Goal: Feedback & Contribution: Leave review/rating

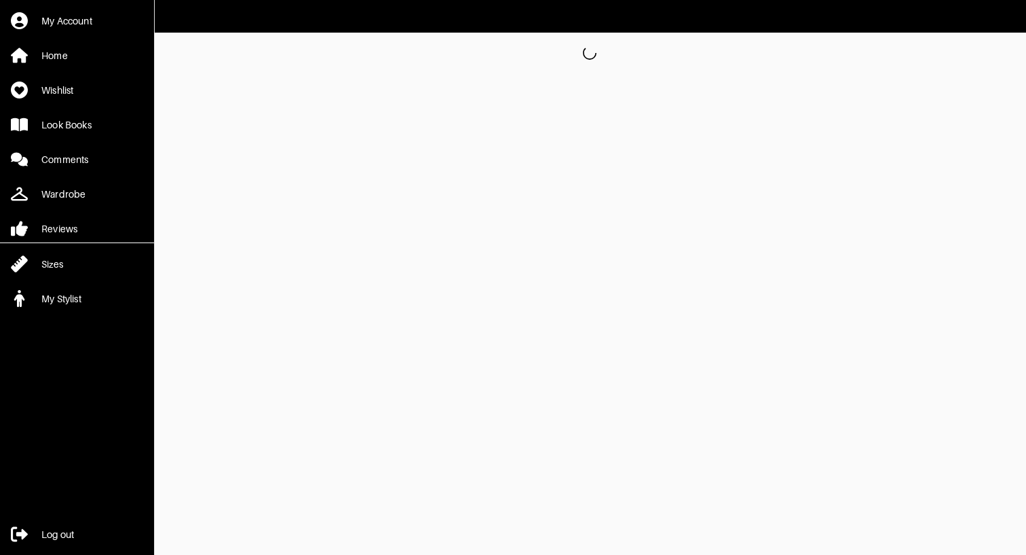
click at [647, 1] on header at bounding box center [513, 16] width 1026 height 33
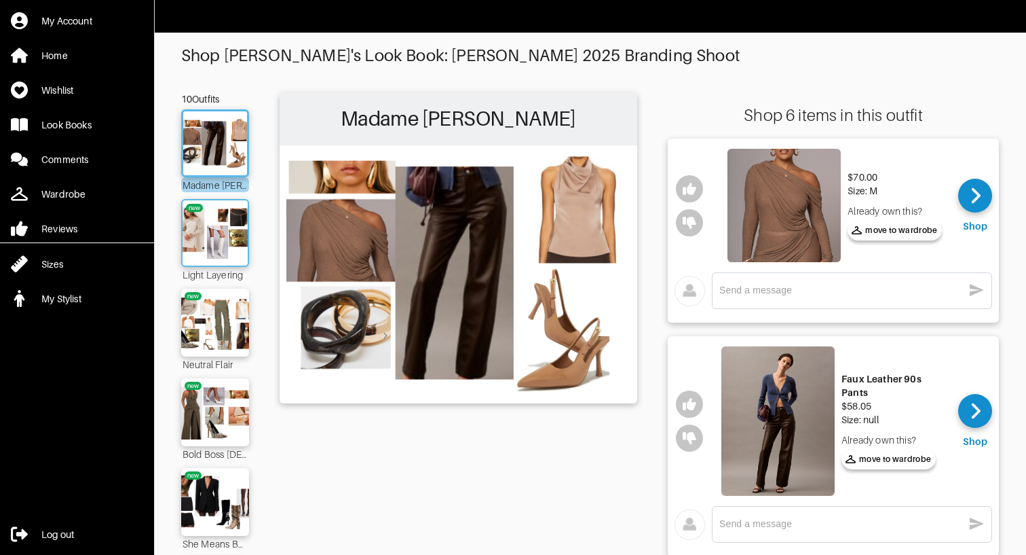
click at [223, 238] on img at bounding box center [215, 233] width 73 height 52
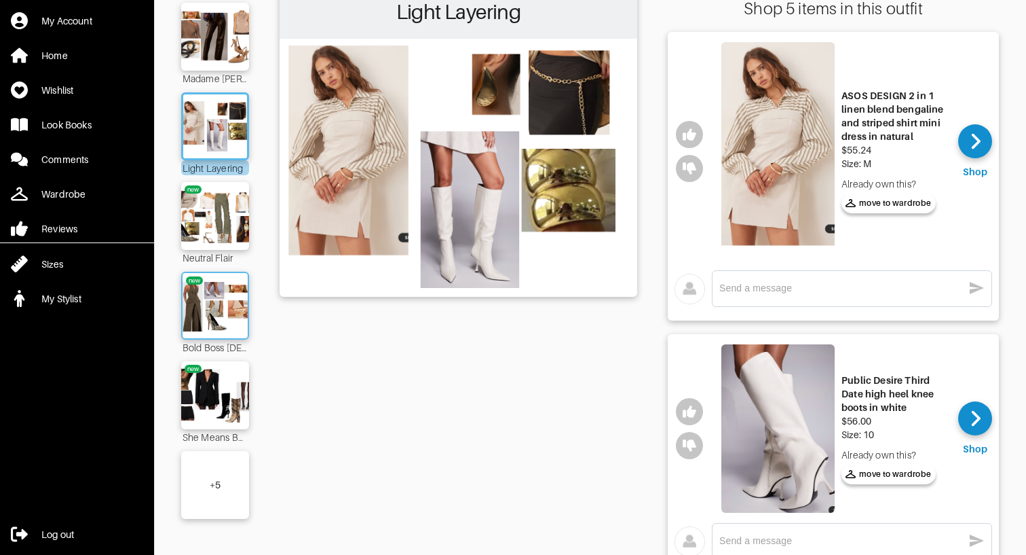
scroll to position [126, 0]
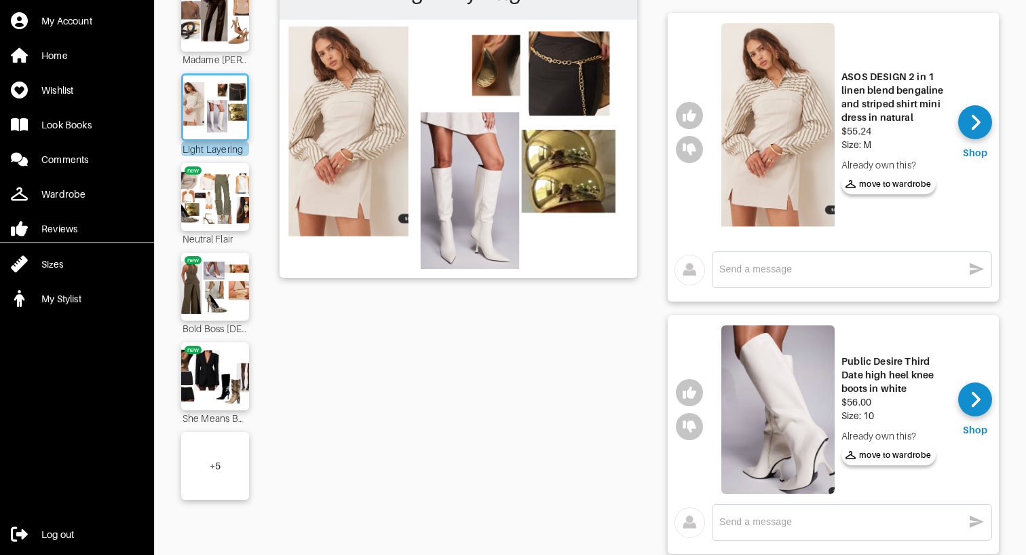
click at [234, 482] on div "+ 5" at bounding box center [215, 466] width 68 height 68
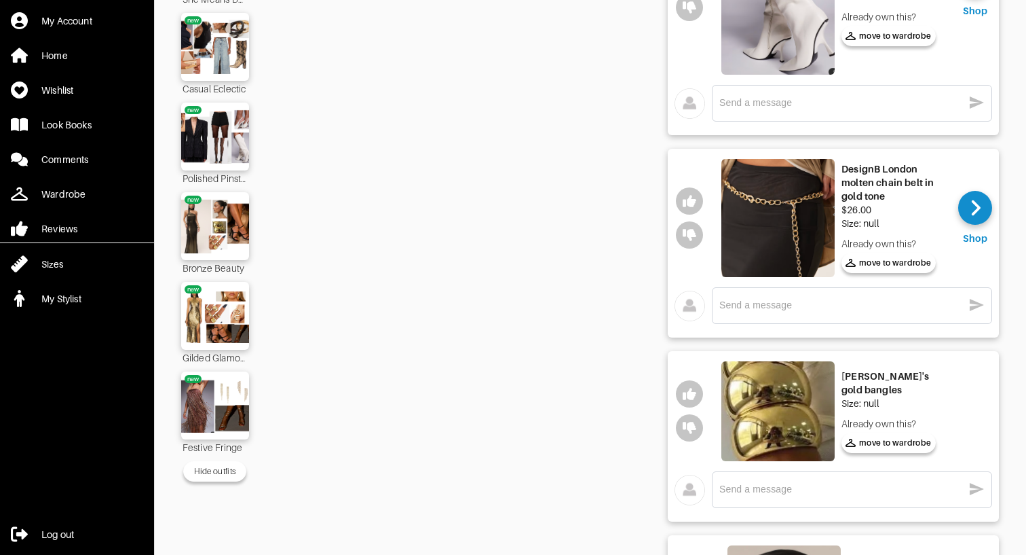
scroll to position [546, 0]
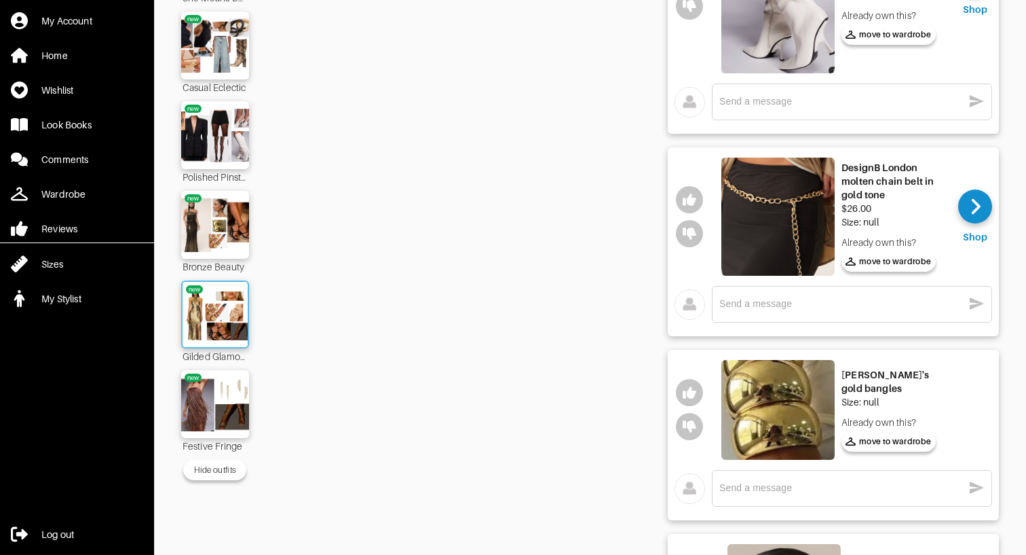
click at [225, 299] on img at bounding box center [215, 315] width 73 height 52
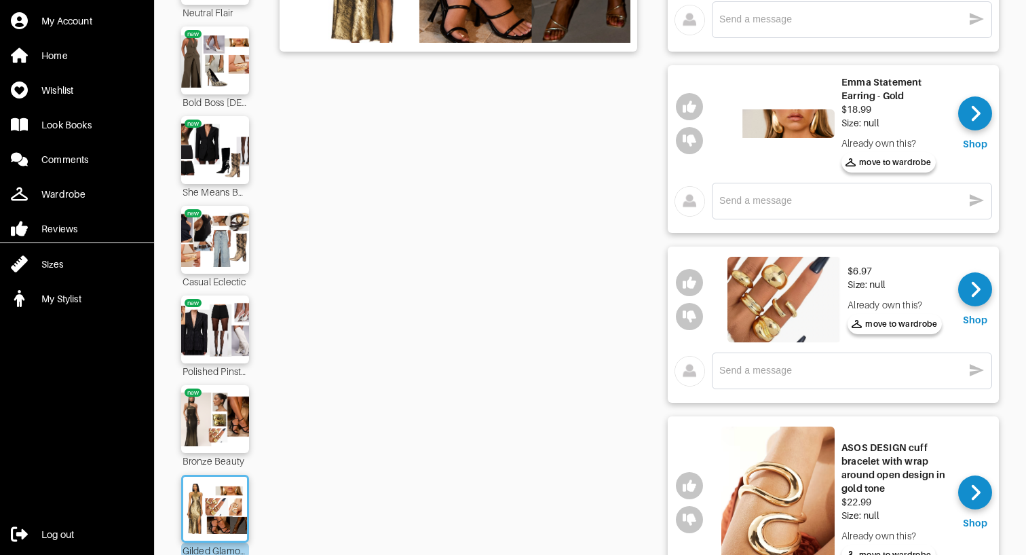
scroll to position [353, 0]
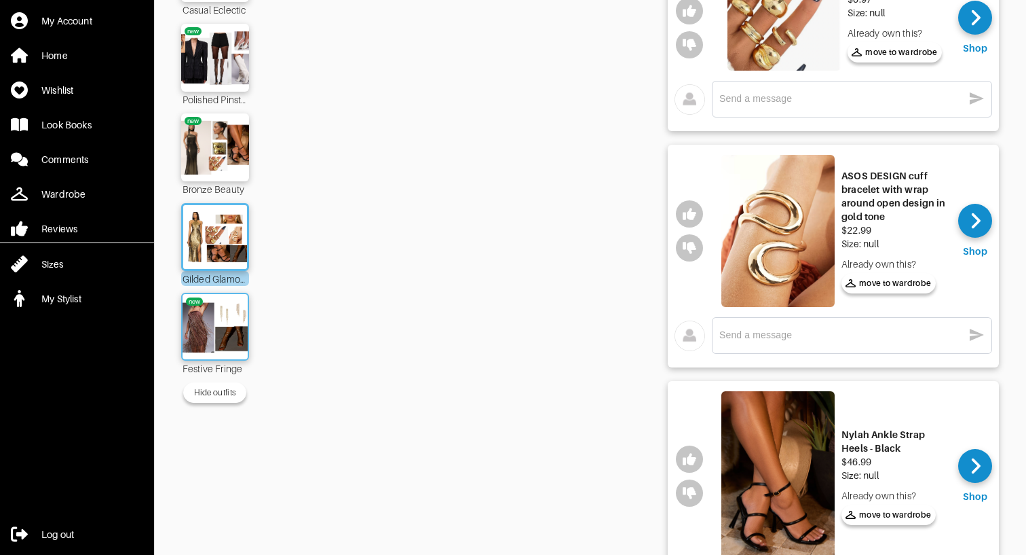
click at [238, 333] on img at bounding box center [215, 327] width 73 height 52
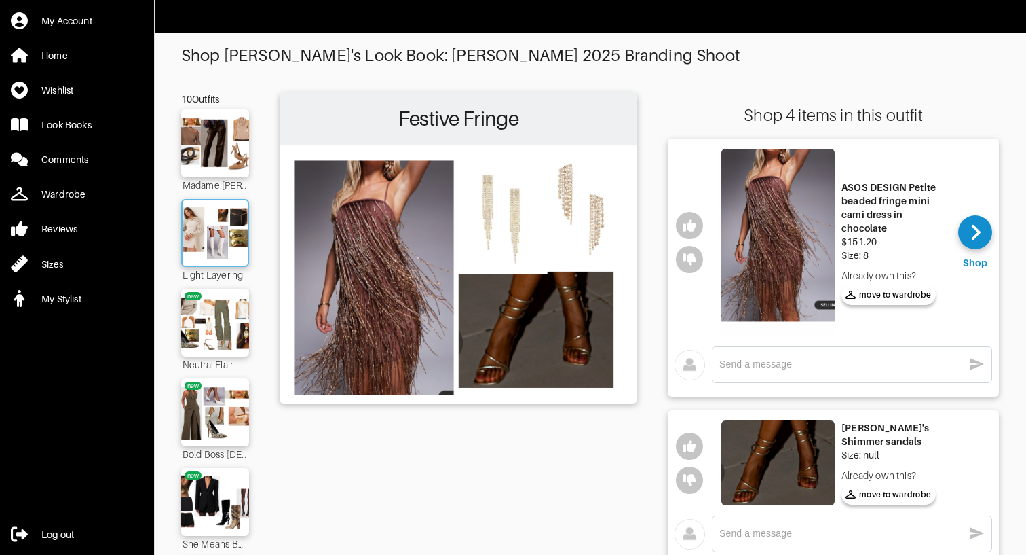
click at [212, 255] on img at bounding box center [215, 233] width 73 height 52
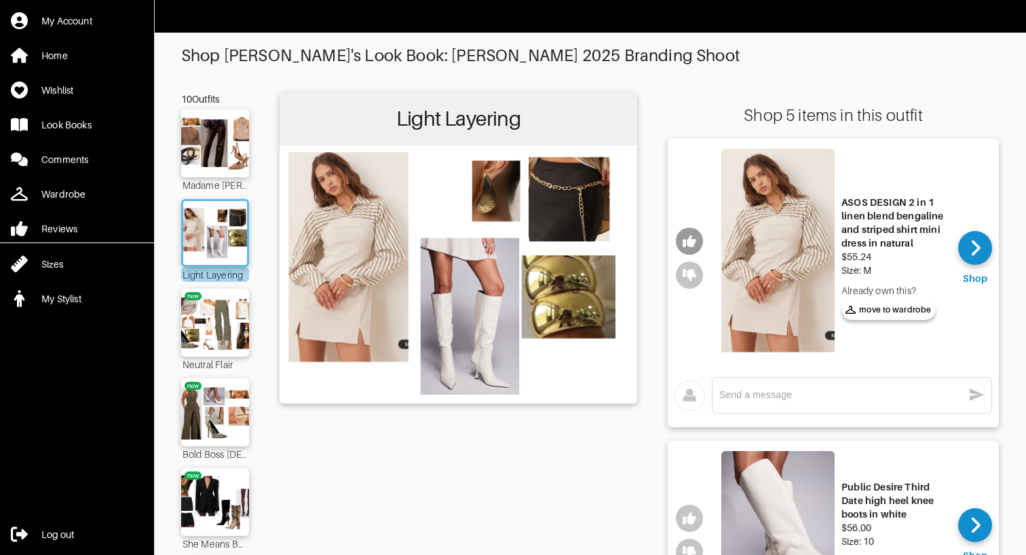
click at [691, 236] on icon "button" at bounding box center [690, 241] width 14 height 12
click at [795, 398] on textarea at bounding box center [842, 394] width 244 height 13
type textarea "LOVE THIS!"
click at [976, 397] on icon "button" at bounding box center [977, 394] width 14 height 12
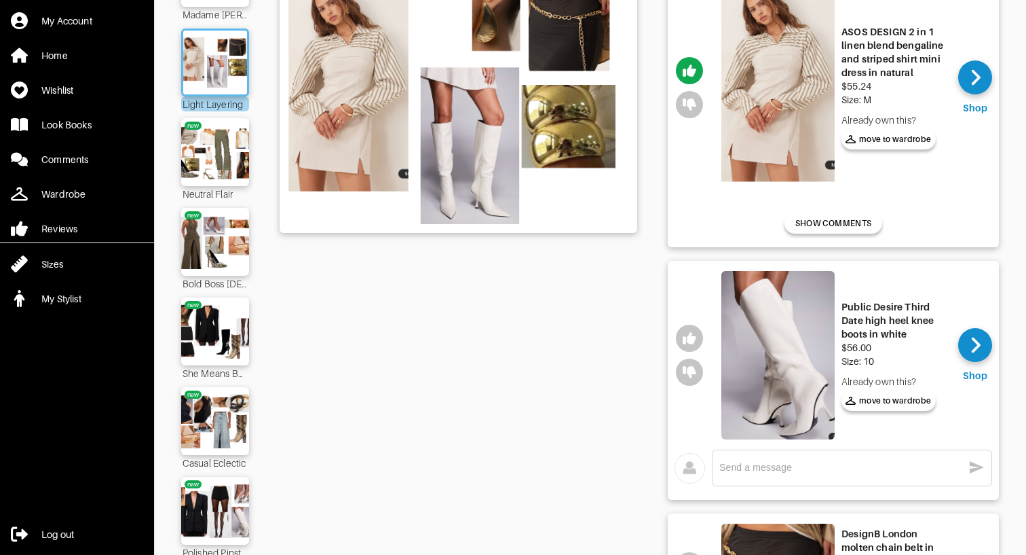
scroll to position [293, 0]
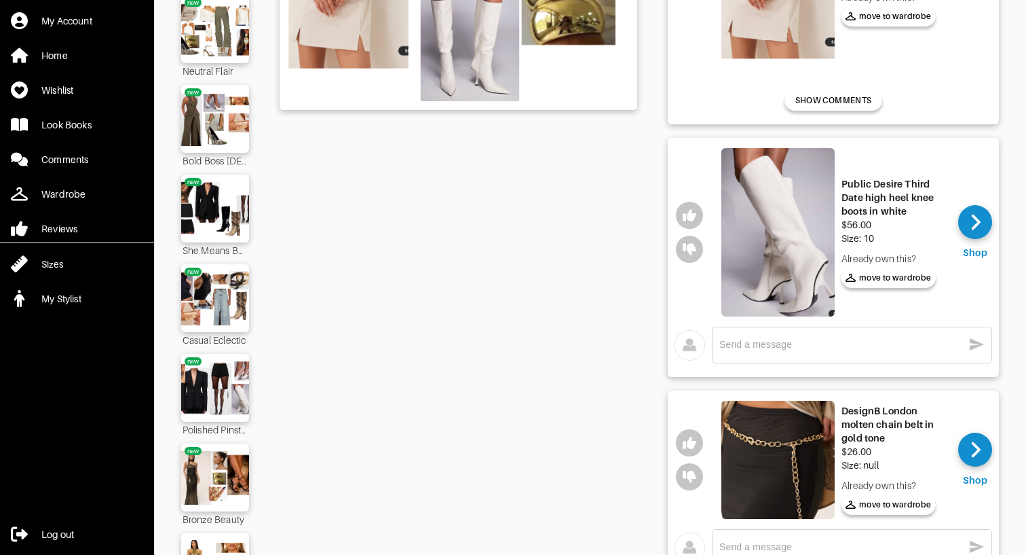
click at [809, 344] on textarea at bounding box center [842, 344] width 244 height 13
type textarea "LOVE THIS TOO!"
click at [688, 206] on button "button" at bounding box center [689, 215] width 27 height 27
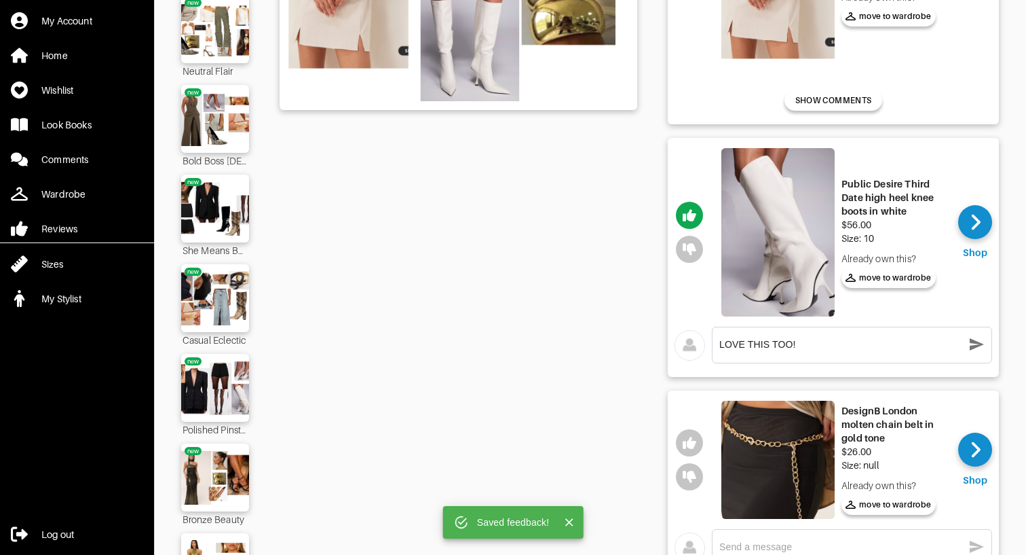
click at [980, 341] on icon "button" at bounding box center [977, 344] width 16 height 16
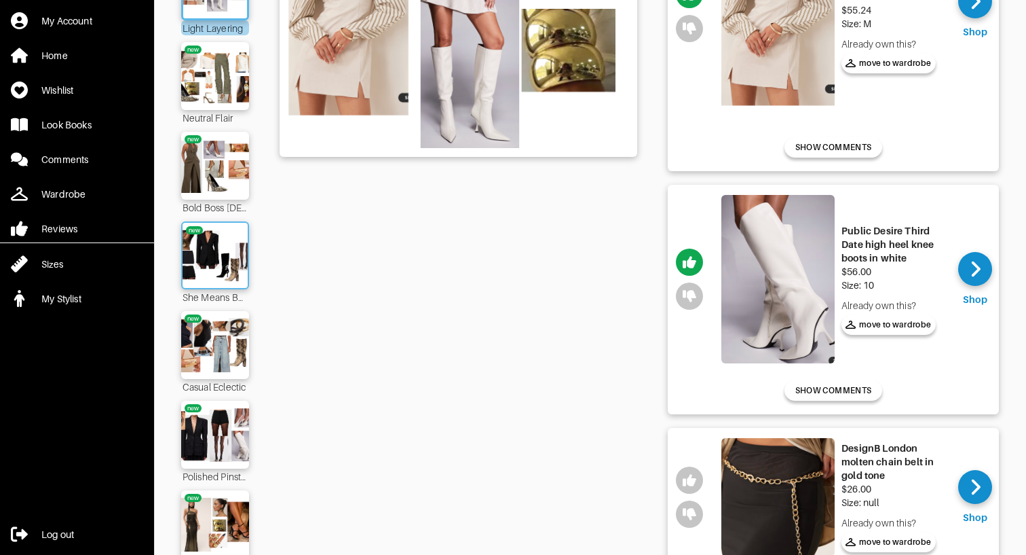
scroll to position [215, 0]
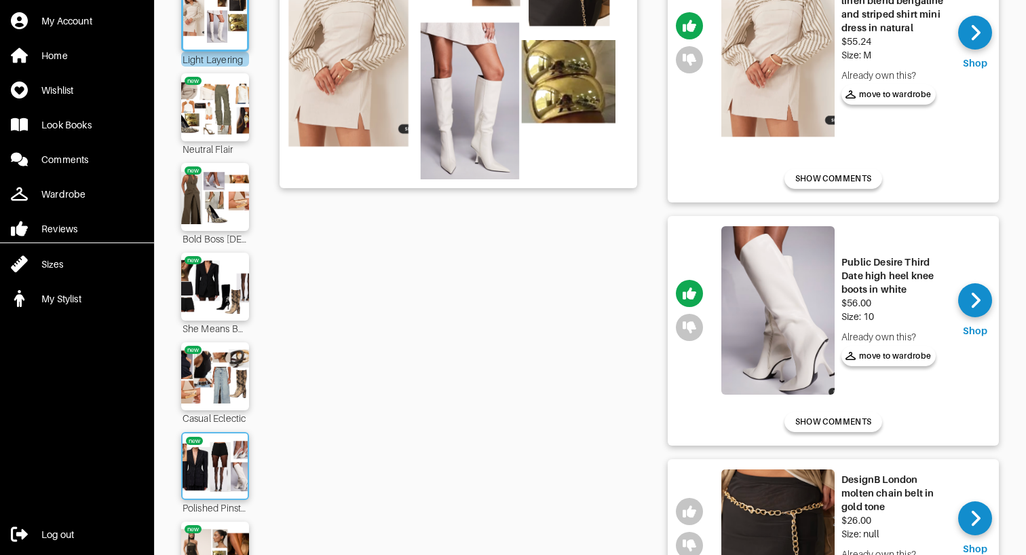
click at [223, 454] on img at bounding box center [215, 466] width 73 height 52
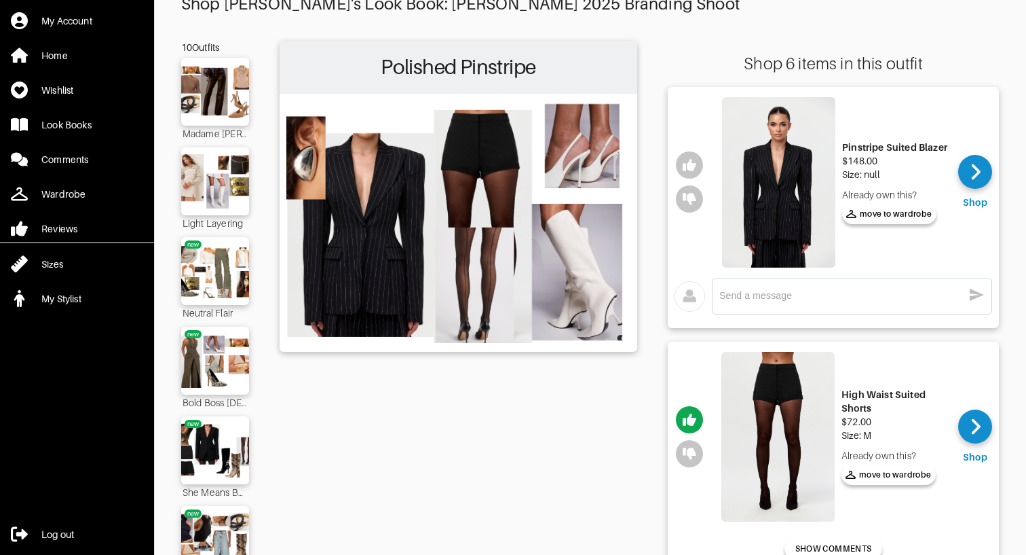
scroll to position [62, 0]
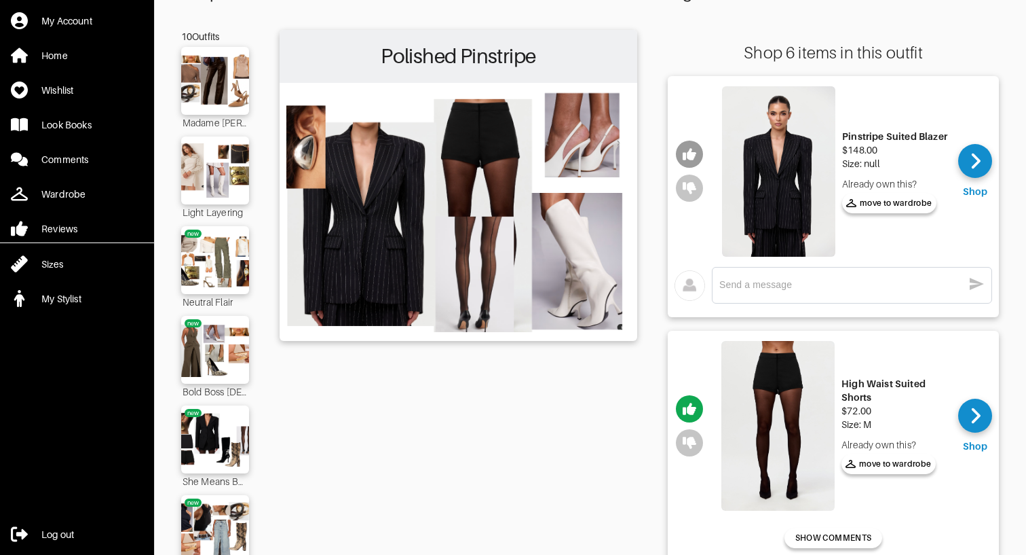
click at [692, 156] on icon "button" at bounding box center [690, 155] width 14 height 12
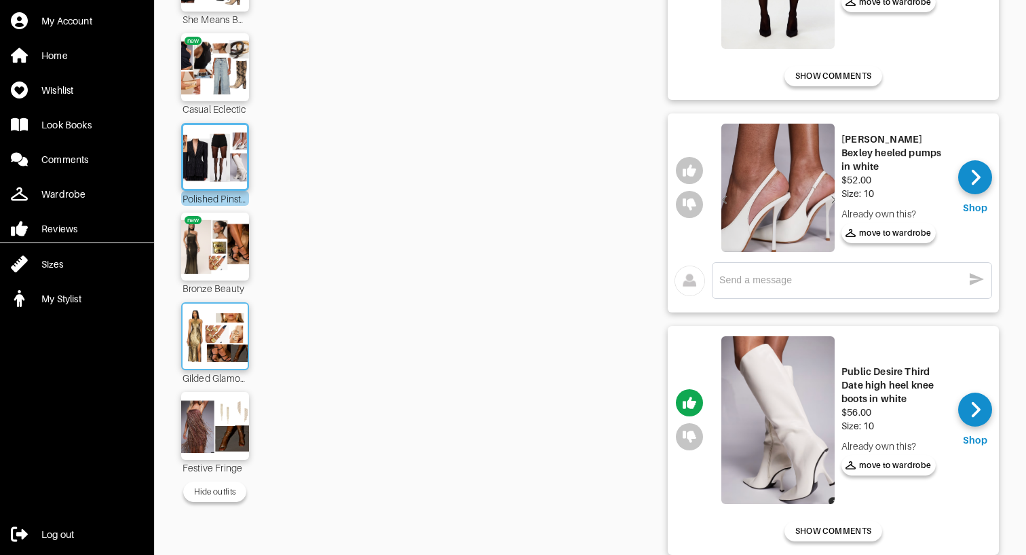
scroll to position [517, 0]
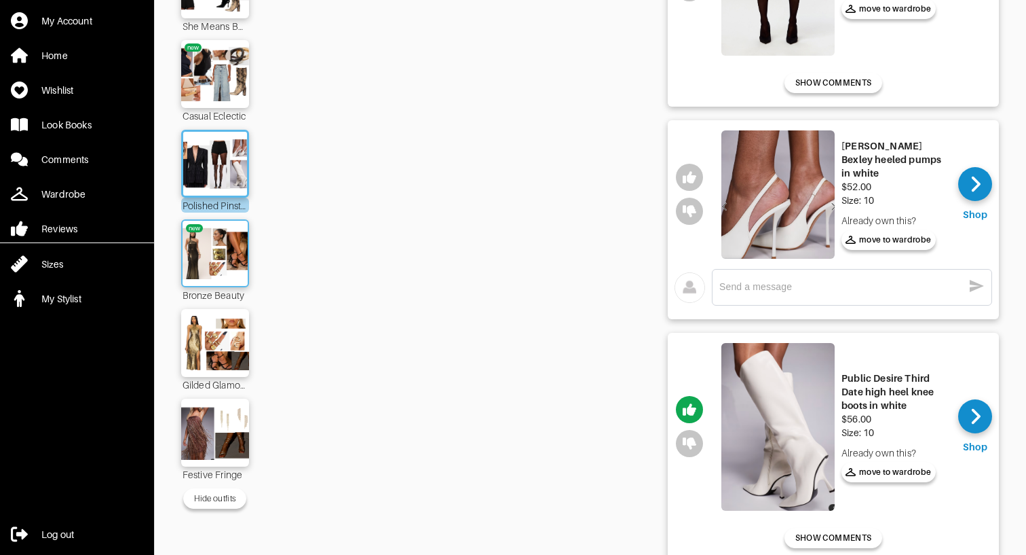
click at [229, 227] on img at bounding box center [215, 253] width 73 height 52
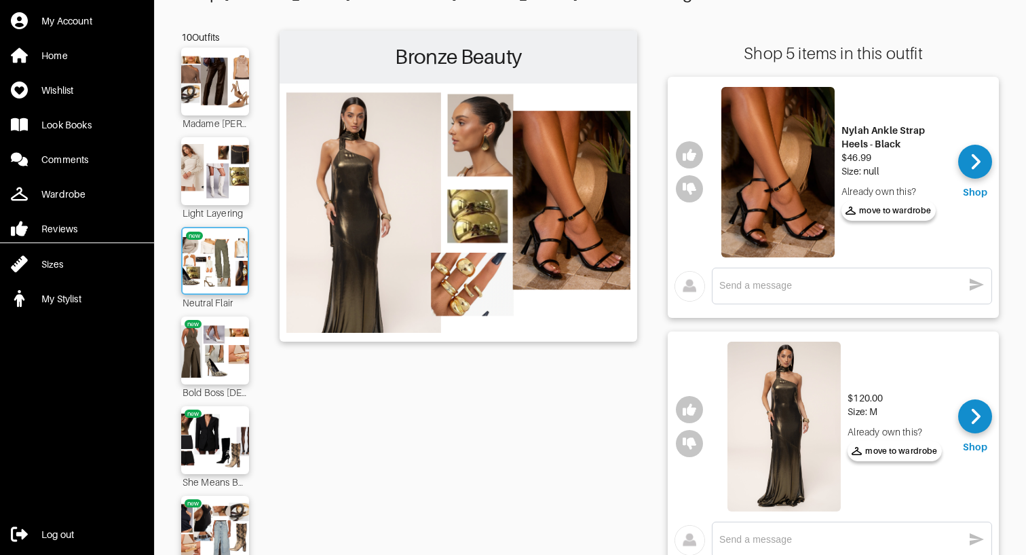
scroll to position [62, 0]
click at [221, 259] on img at bounding box center [215, 261] width 73 height 52
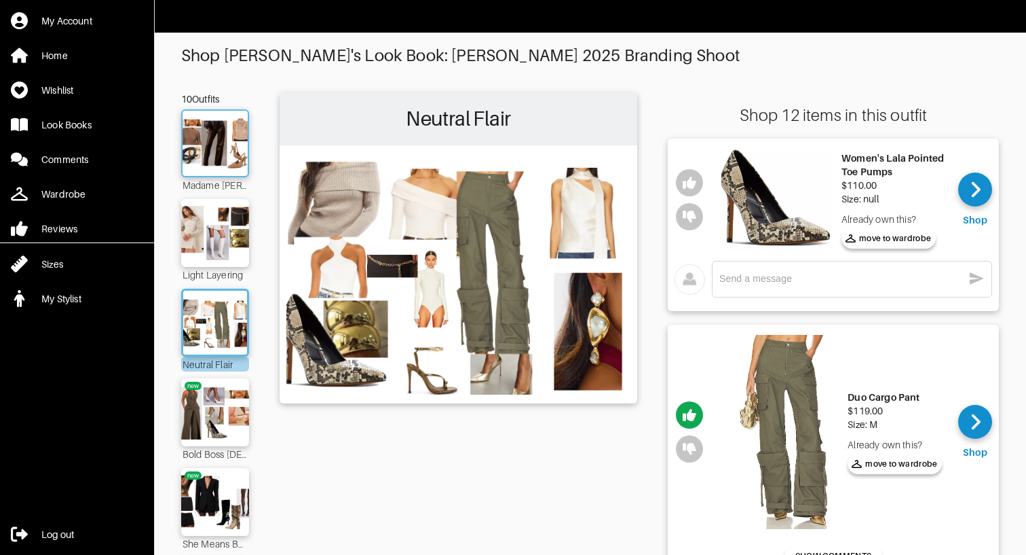
click at [220, 149] on img at bounding box center [215, 143] width 73 height 52
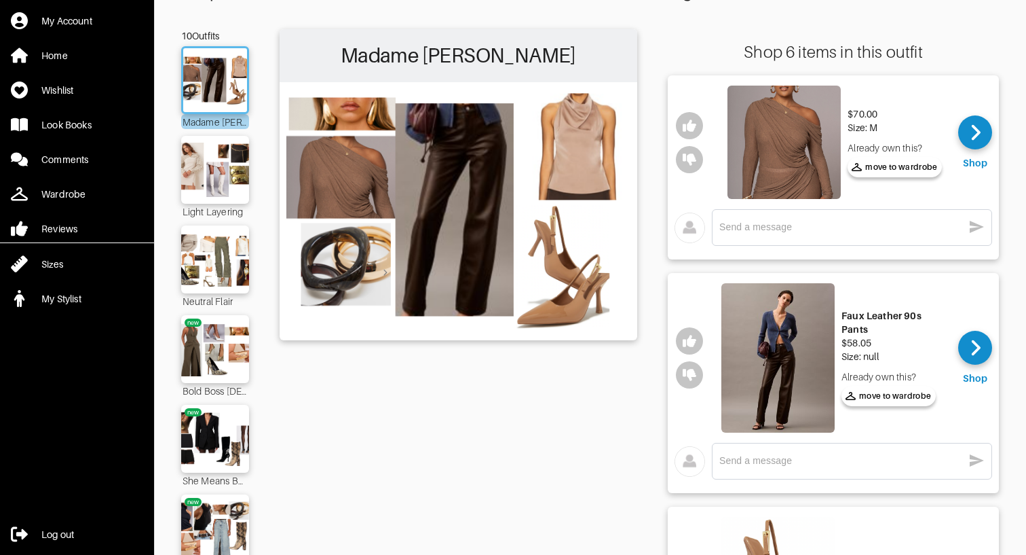
scroll to position [96, 0]
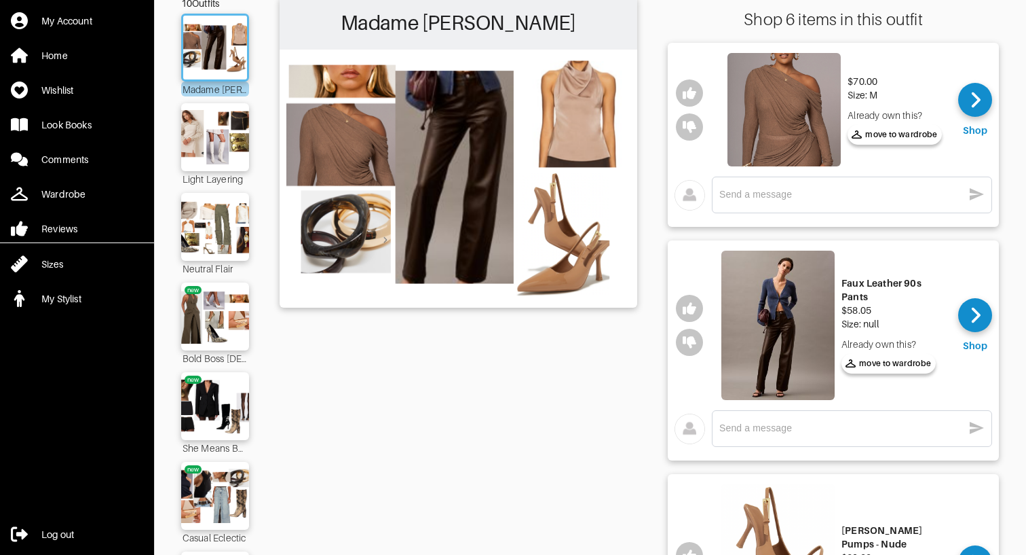
click at [760, 433] on textarea at bounding box center [842, 428] width 244 height 13
type textarea "l"
type textarea "Loving these pants!!"
click at [979, 425] on icon "button" at bounding box center [977, 428] width 16 height 16
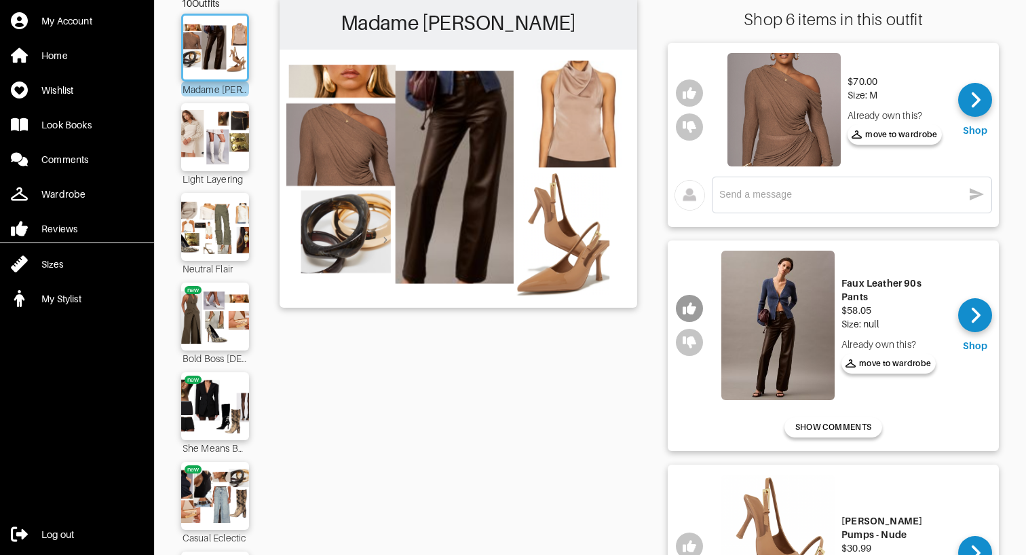
click at [679, 306] on button "button" at bounding box center [689, 308] width 27 height 27
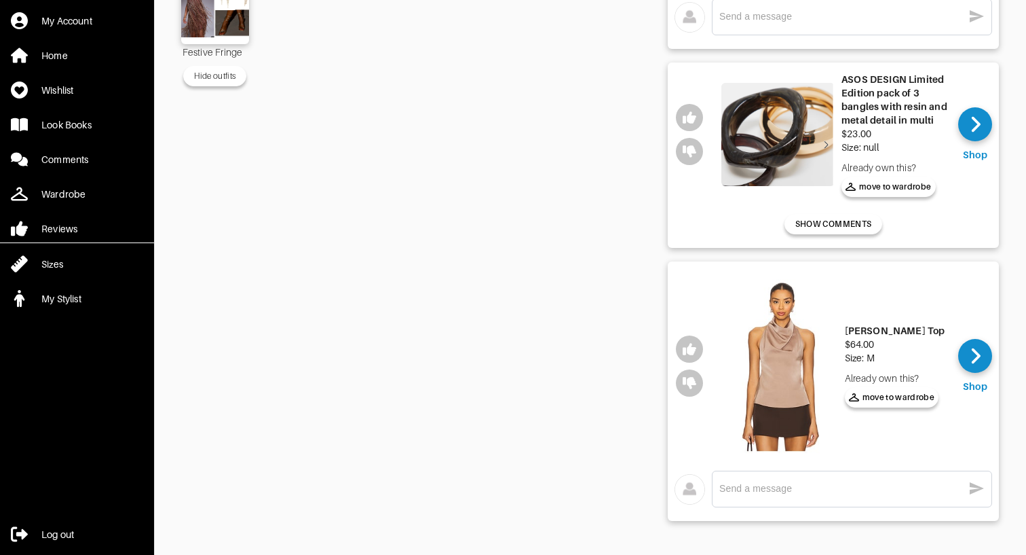
scroll to position [940, 0]
click at [689, 346] on icon "button" at bounding box center [690, 349] width 14 height 12
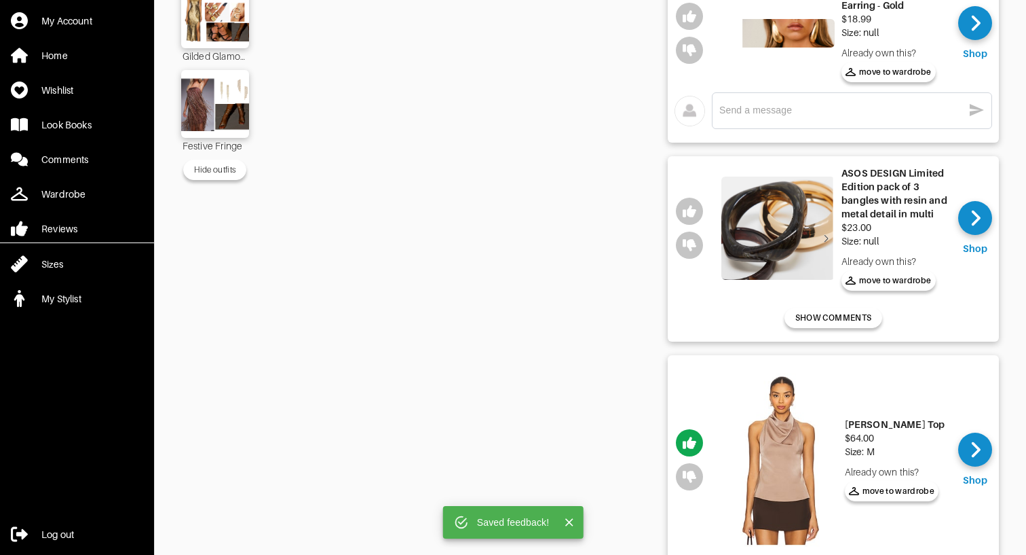
scroll to position [797, 0]
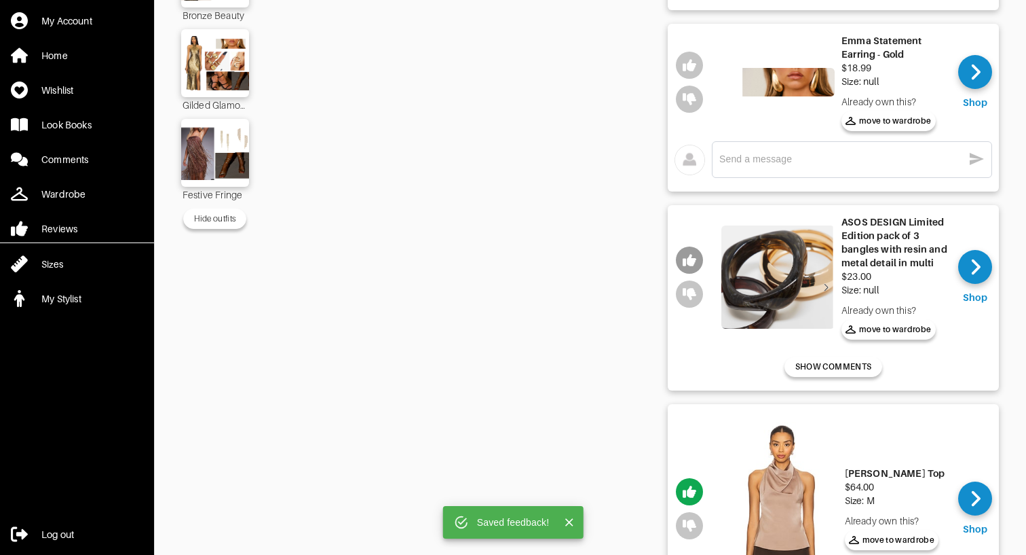
click at [692, 256] on icon "button" at bounding box center [690, 260] width 14 height 12
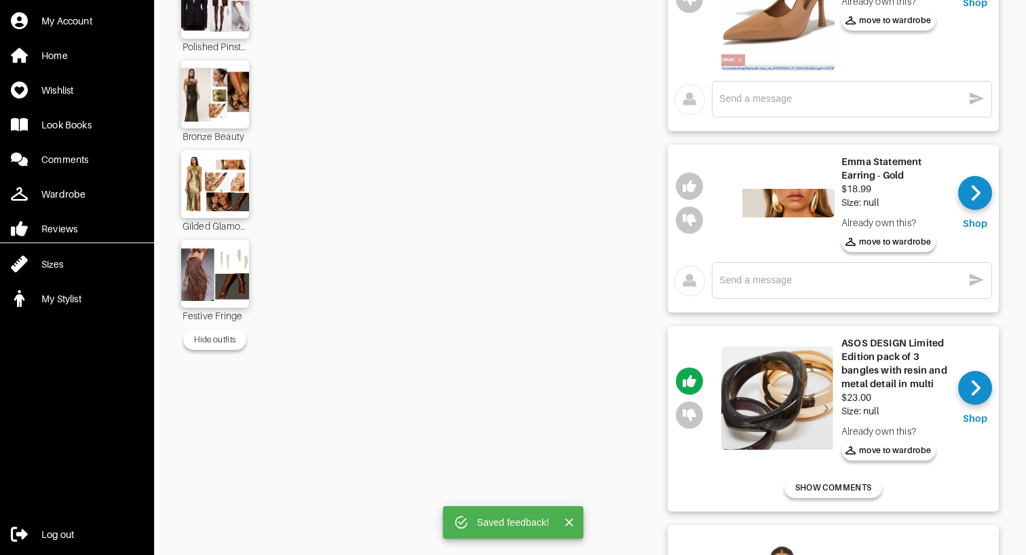
scroll to position [659, 0]
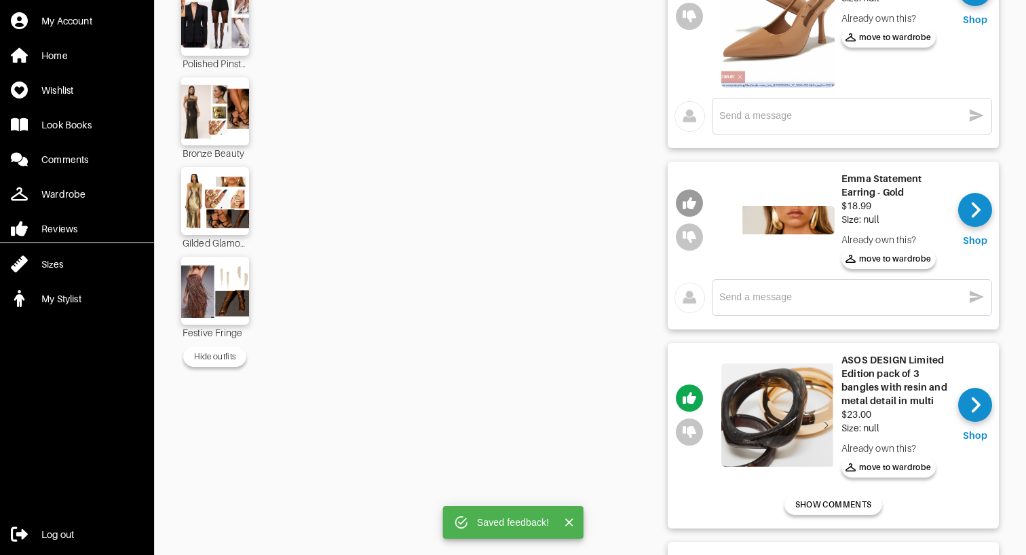
click at [699, 193] on button "button" at bounding box center [689, 202] width 27 height 27
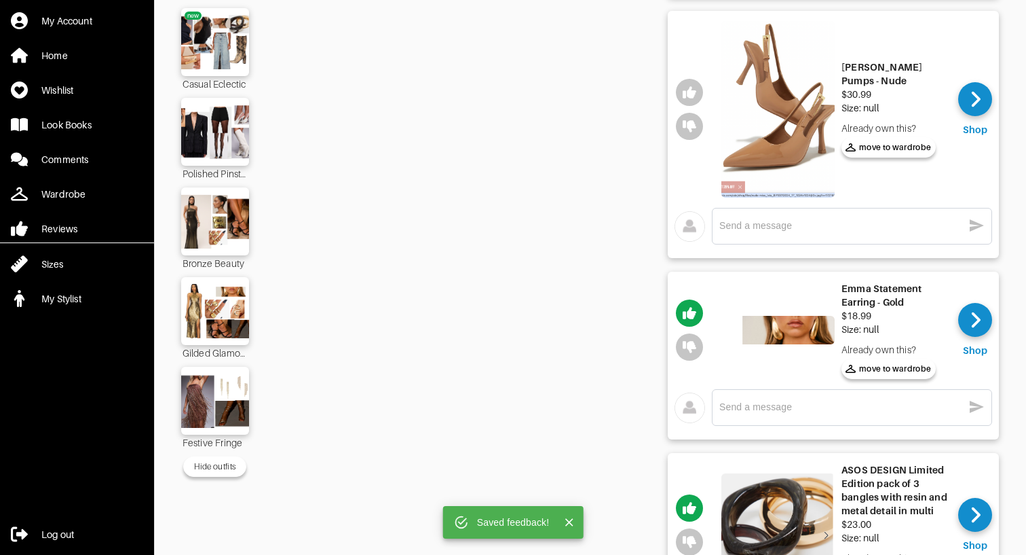
scroll to position [441, 0]
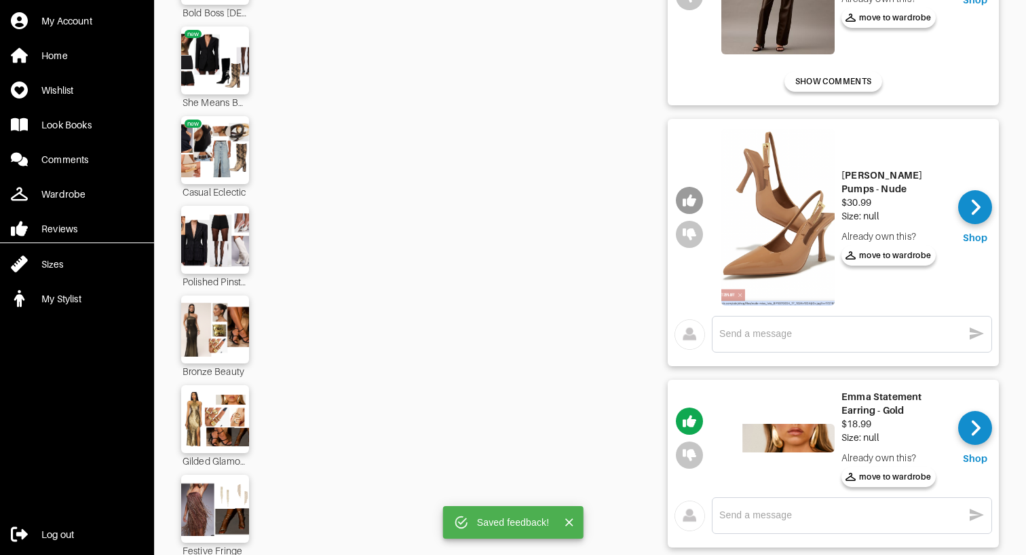
click at [693, 188] on button "button" at bounding box center [689, 200] width 27 height 27
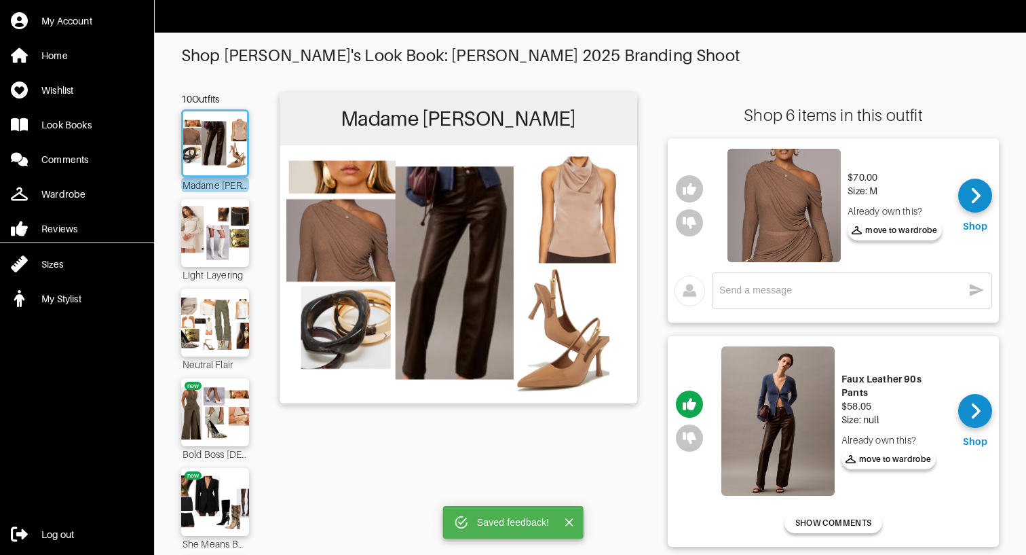
scroll to position [0, 0]
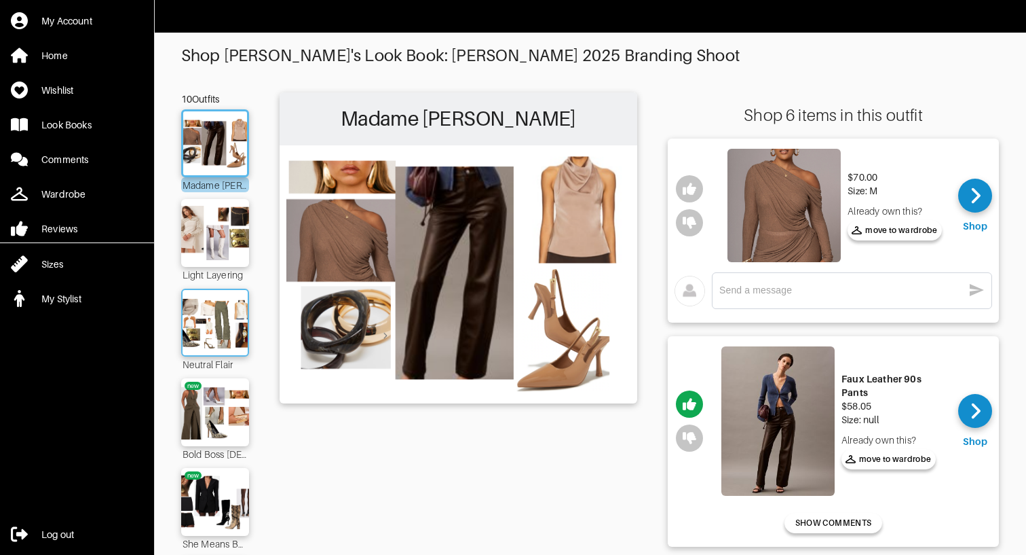
click at [196, 331] on img at bounding box center [215, 323] width 73 height 52
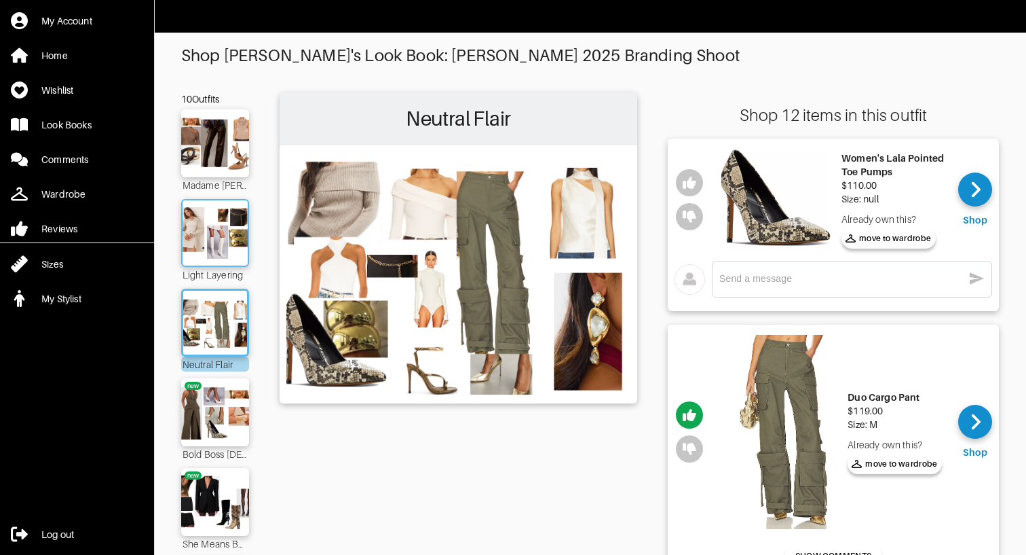
click at [219, 231] on img at bounding box center [215, 233] width 73 height 52
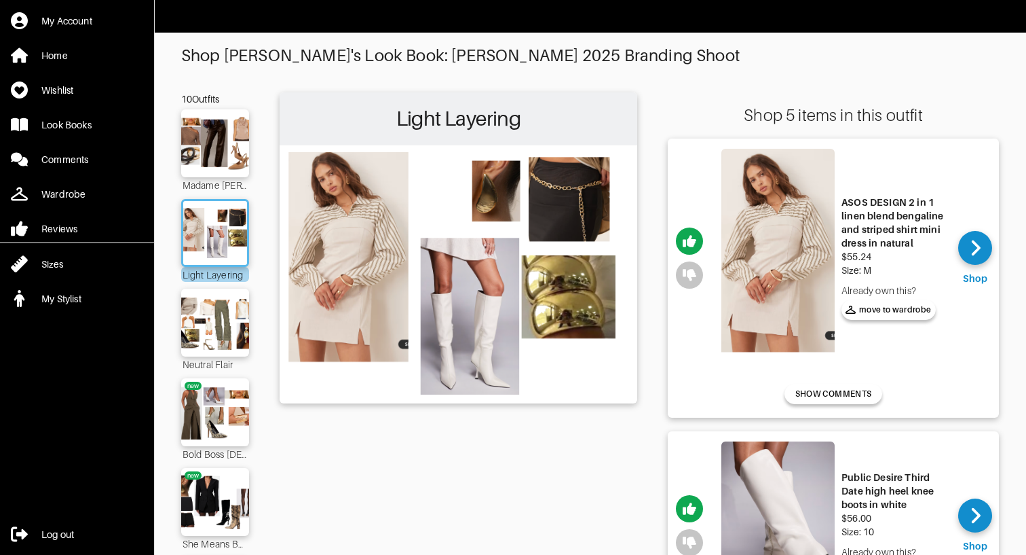
click at [780, 242] on img at bounding box center [778, 258] width 113 height 218
click at [214, 160] on img at bounding box center [215, 143] width 73 height 52
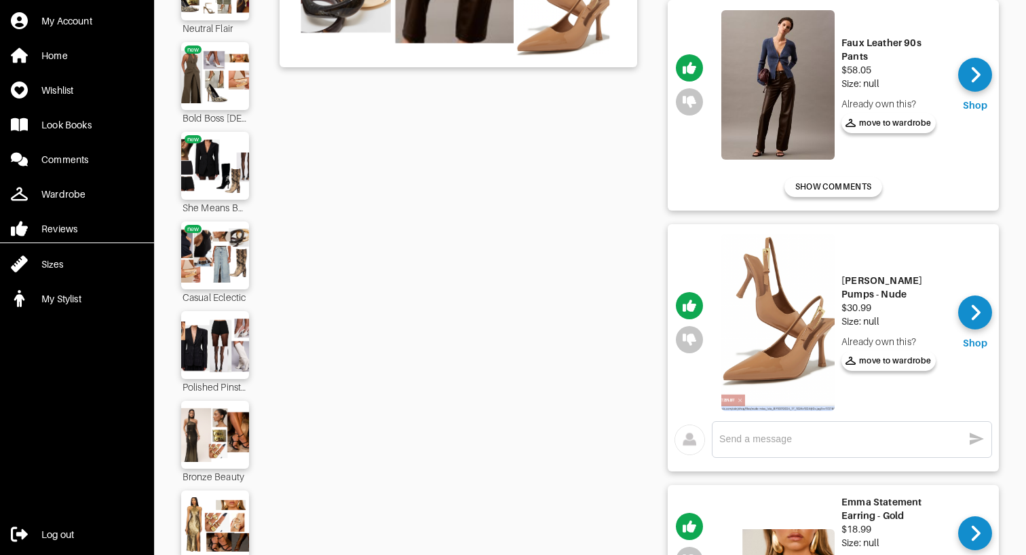
scroll to position [322, 0]
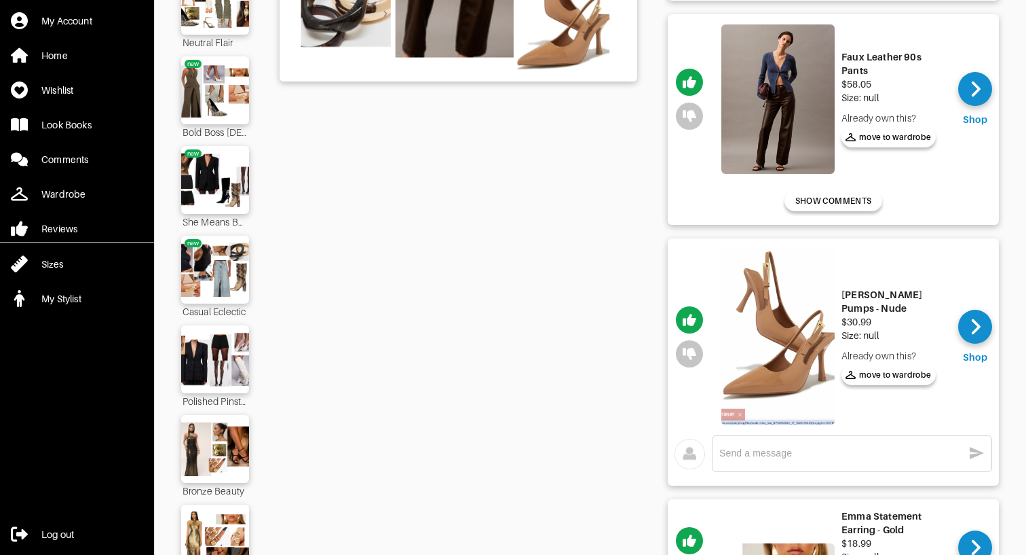
click at [804, 103] on img at bounding box center [778, 98] width 113 height 149
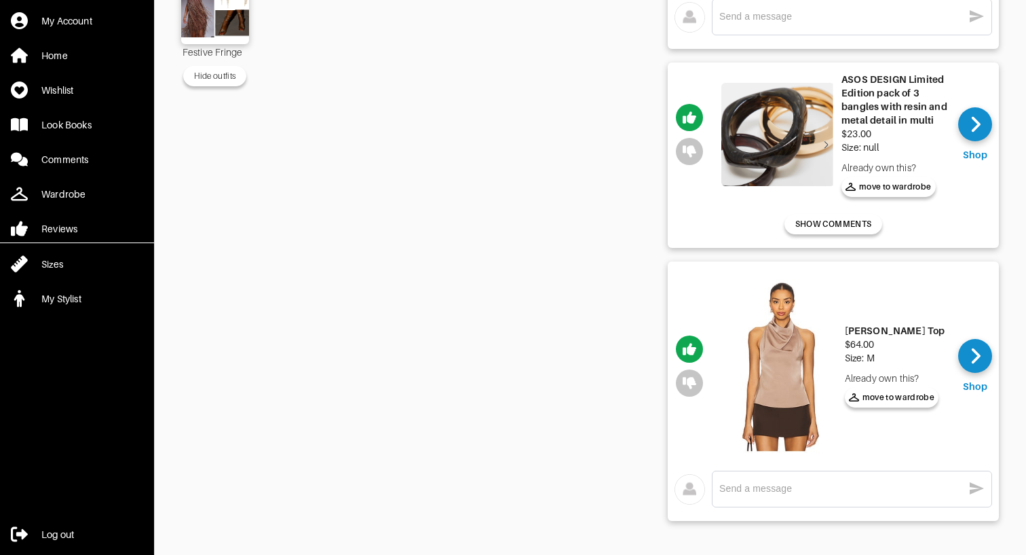
scroll to position [940, 0]
click at [777, 334] on img at bounding box center [781, 366] width 113 height 189
click at [768, 494] on textarea at bounding box center [842, 488] width 244 height 13
type textarea "this is not available :("
click at [974, 483] on icon "button" at bounding box center [977, 488] width 16 height 16
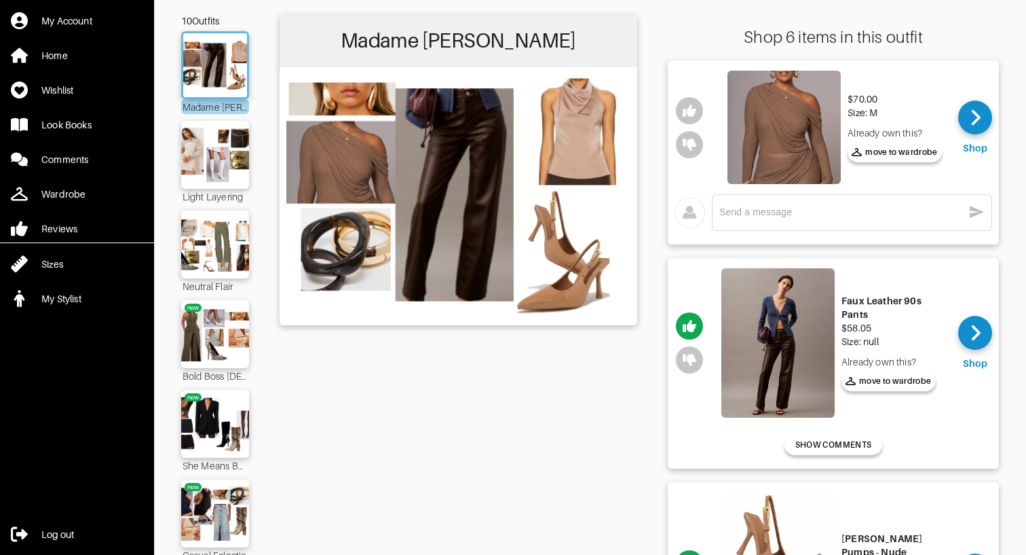
scroll to position [70, 0]
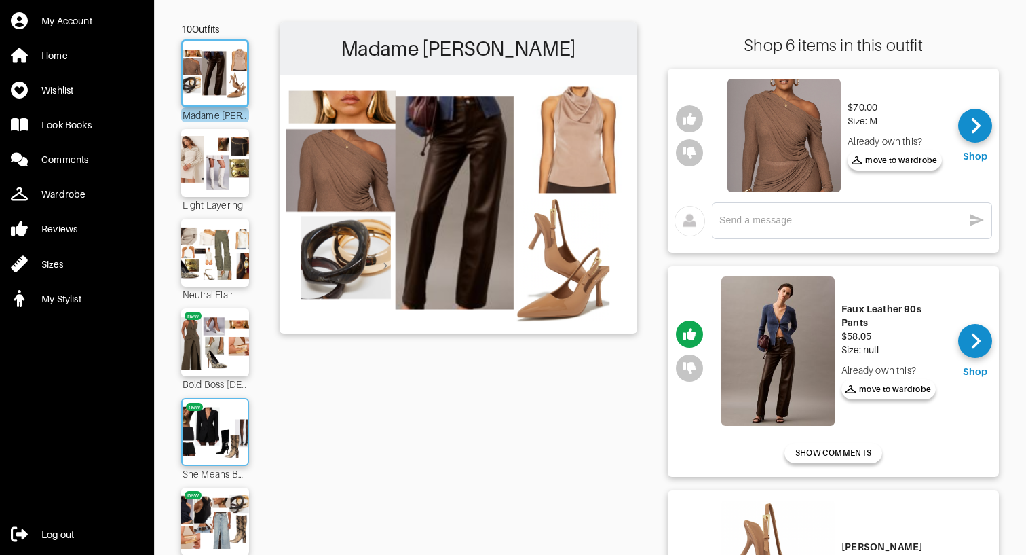
click at [206, 441] on img at bounding box center [215, 432] width 73 height 52
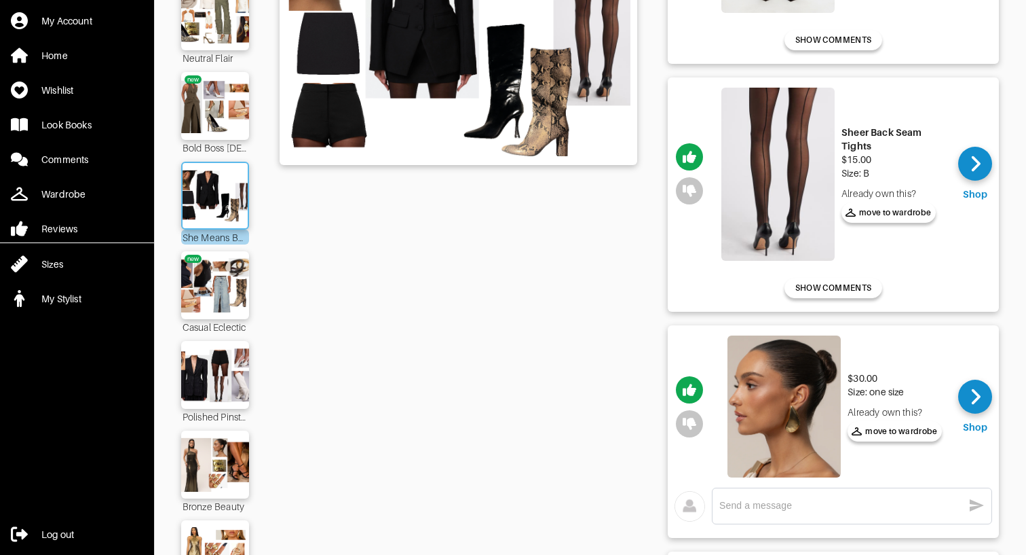
scroll to position [331, 0]
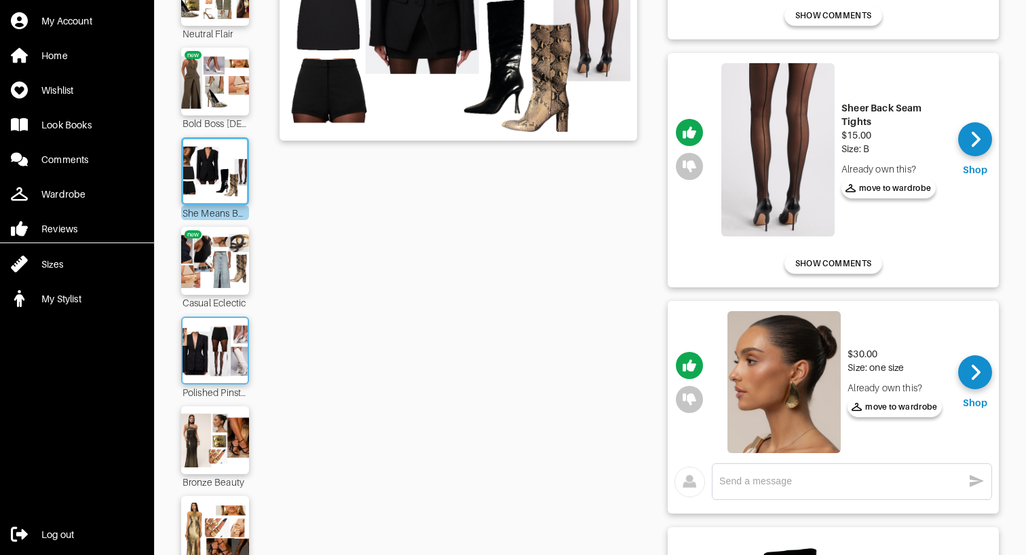
click at [216, 379] on div at bounding box center [215, 350] width 68 height 68
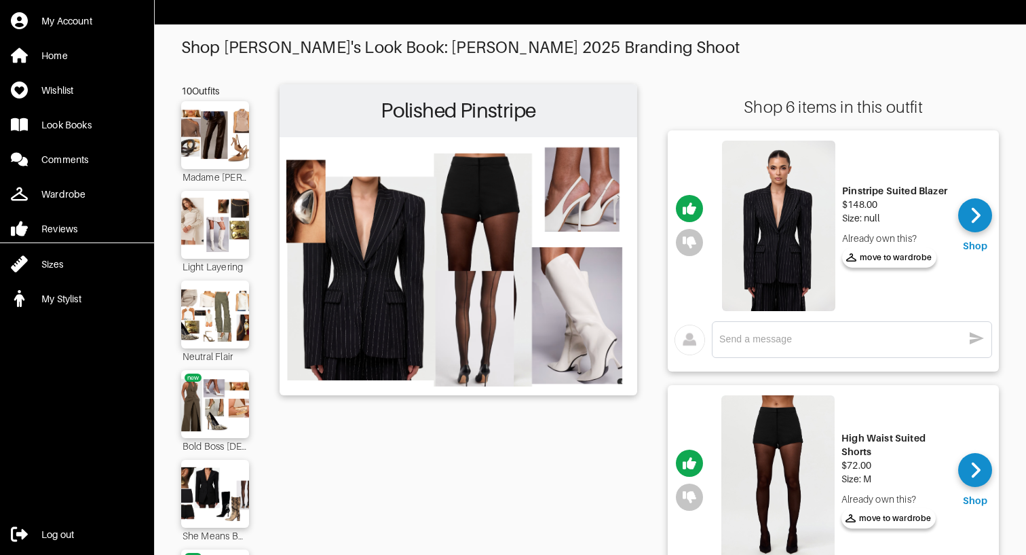
scroll to position [3, 0]
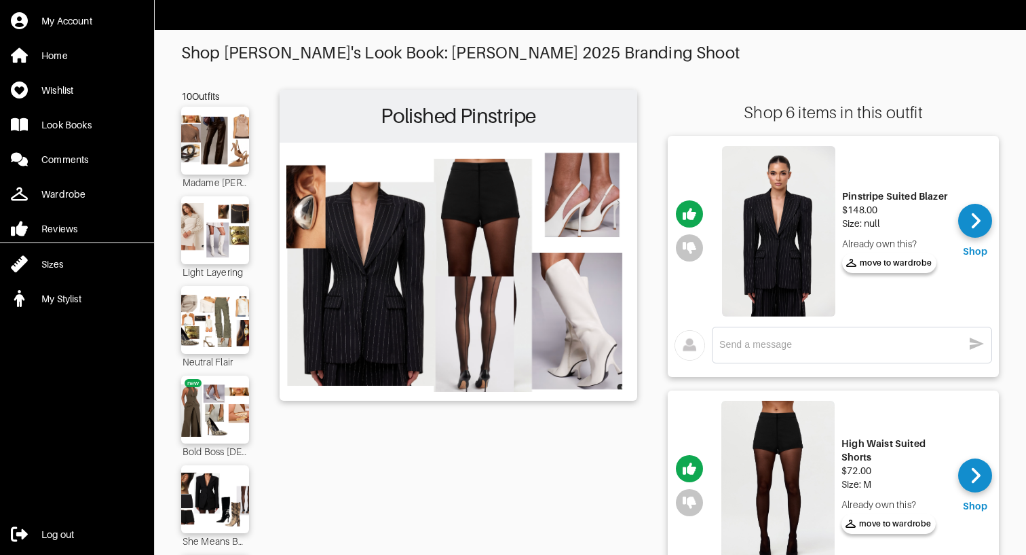
click at [766, 260] on img at bounding box center [778, 231] width 113 height 170
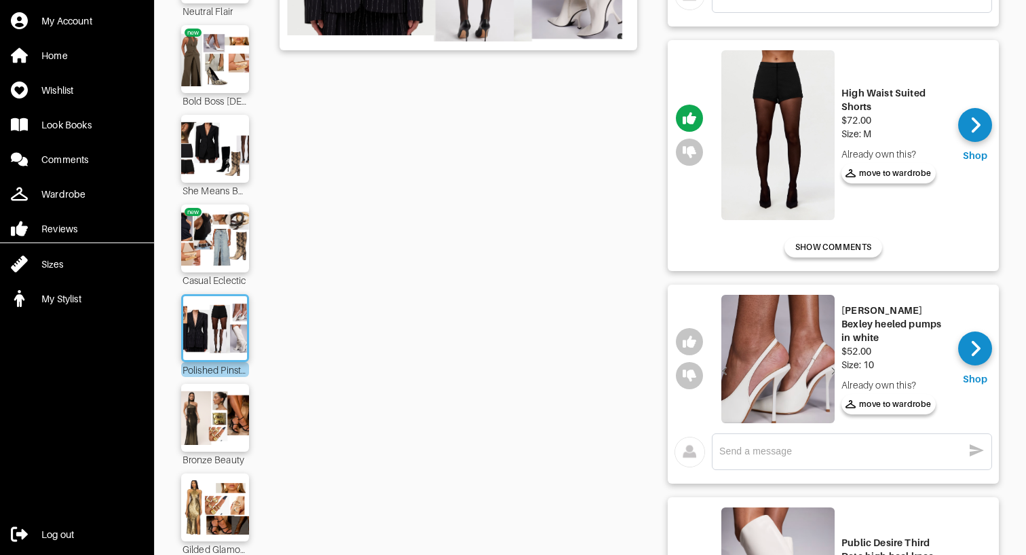
scroll to position [366, 0]
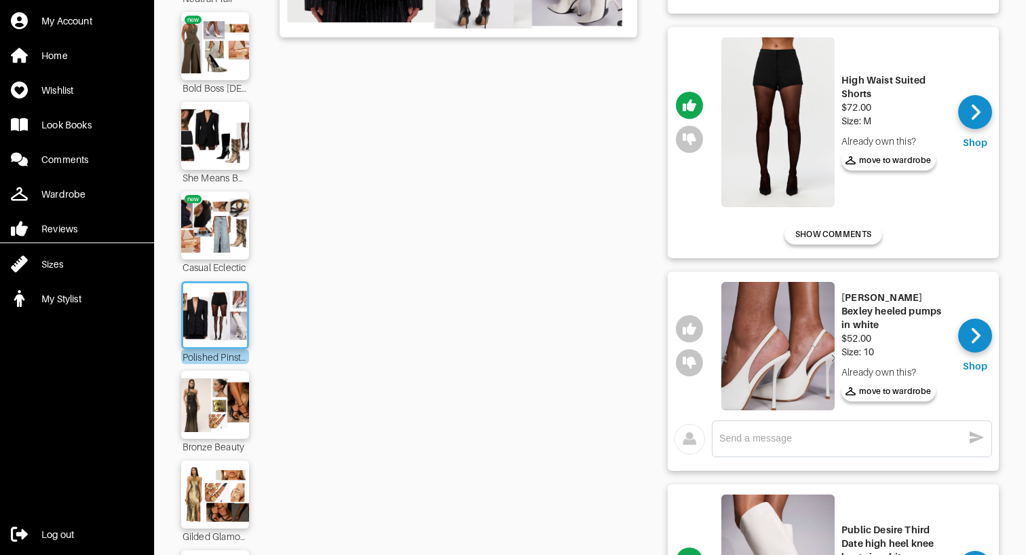
click at [789, 119] on img at bounding box center [778, 122] width 113 height 170
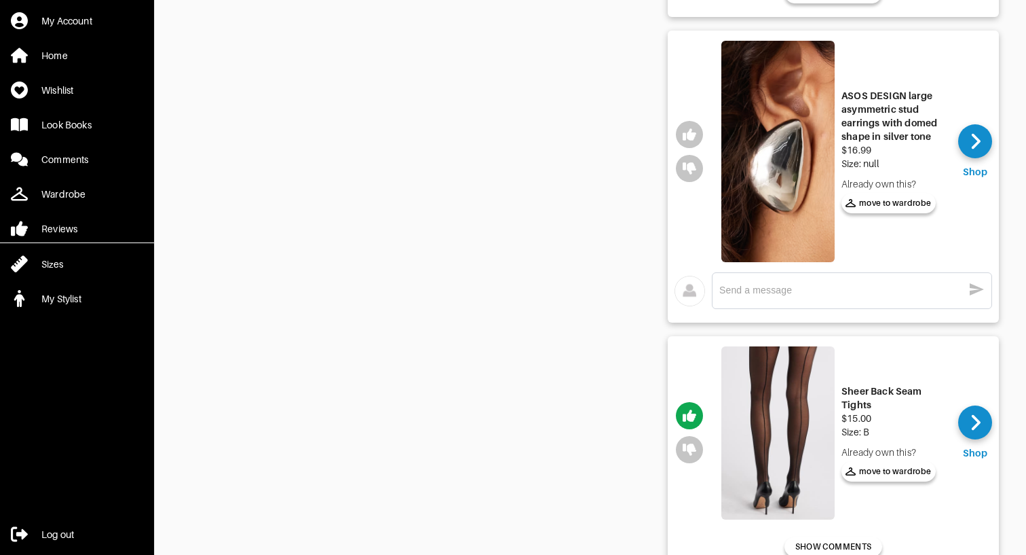
scroll to position [1069, 0]
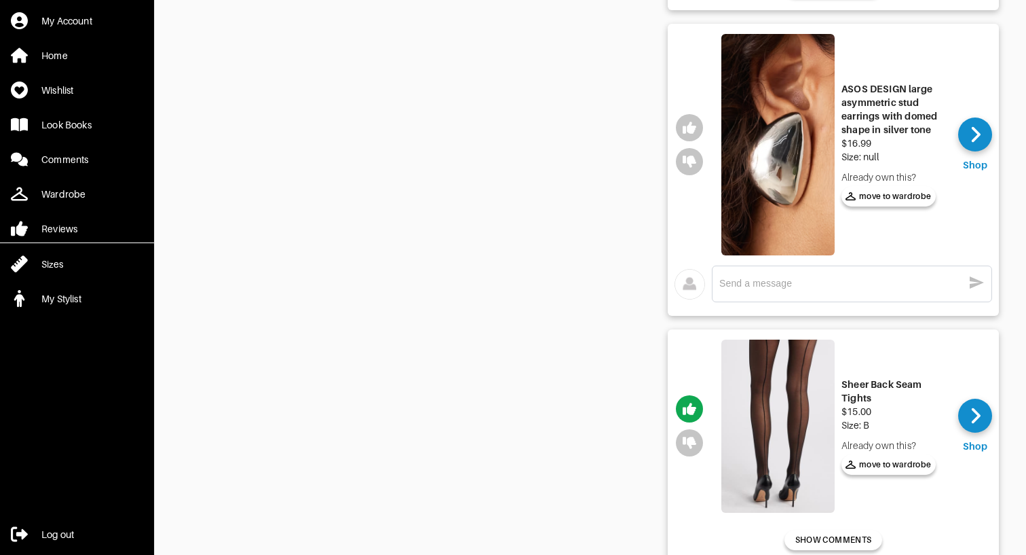
click at [788, 212] on img at bounding box center [778, 144] width 113 height 221
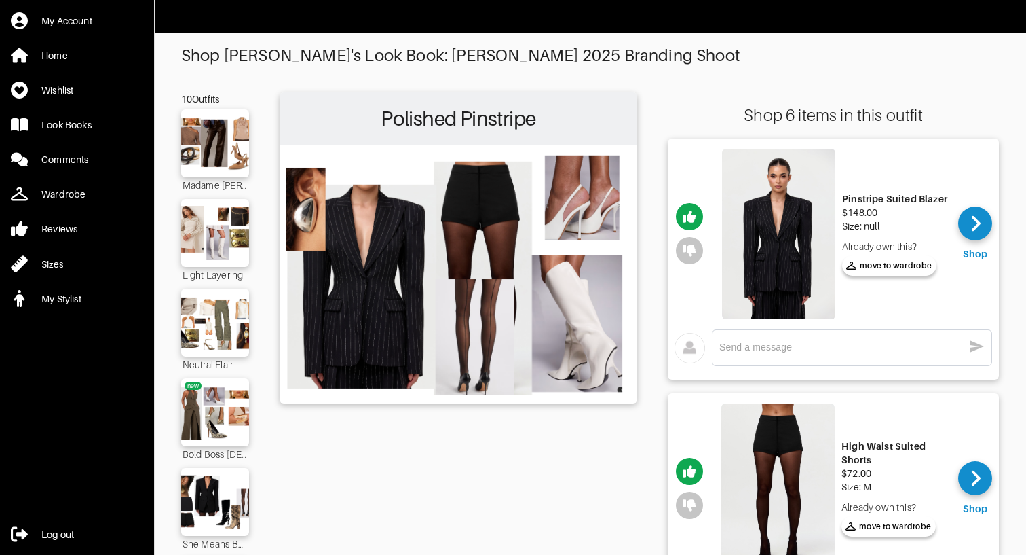
scroll to position [0, 0]
click at [227, 403] on img at bounding box center [215, 412] width 73 height 52
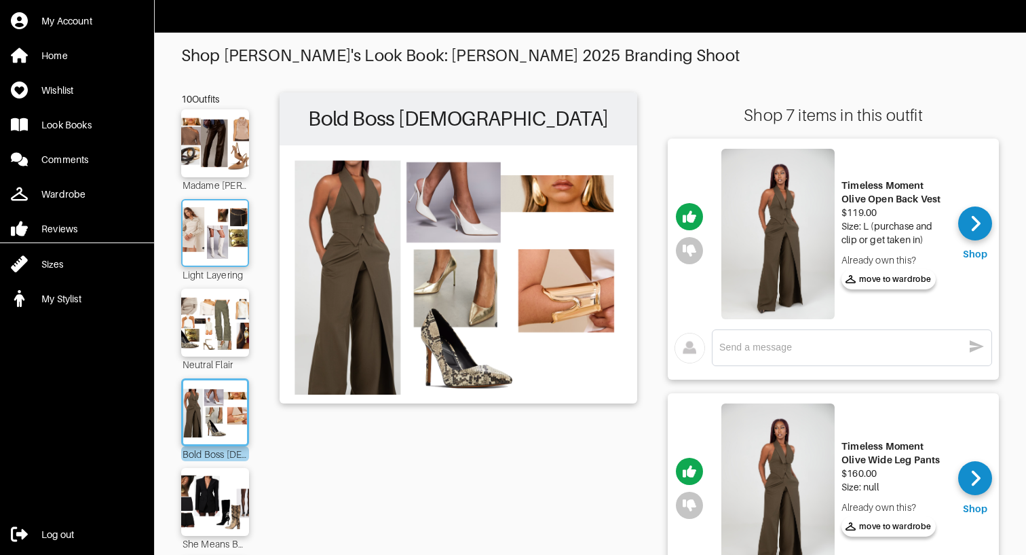
click at [215, 255] on img at bounding box center [215, 233] width 73 height 52
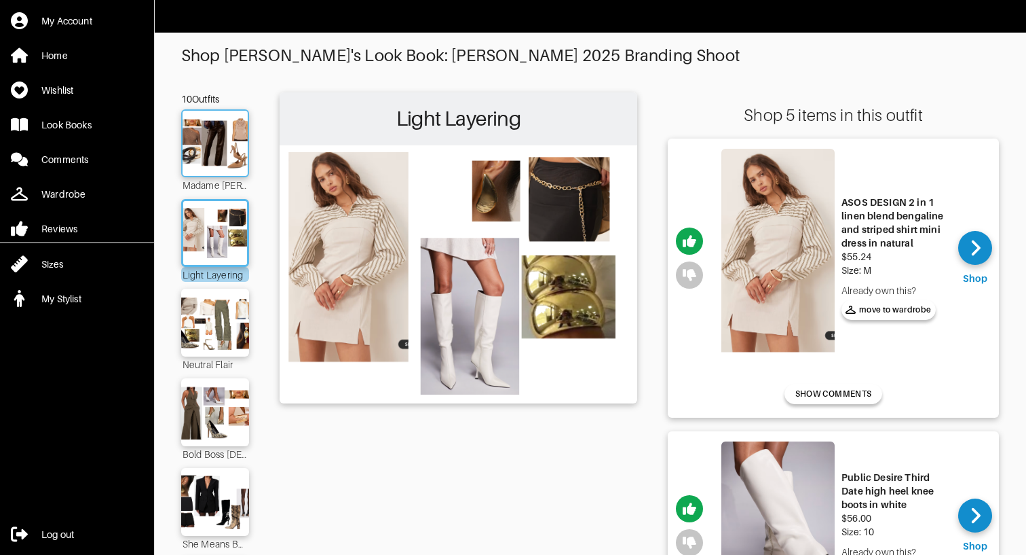
click at [230, 151] on img at bounding box center [215, 143] width 73 height 52
